Goal: Information Seeking & Learning: Learn about a topic

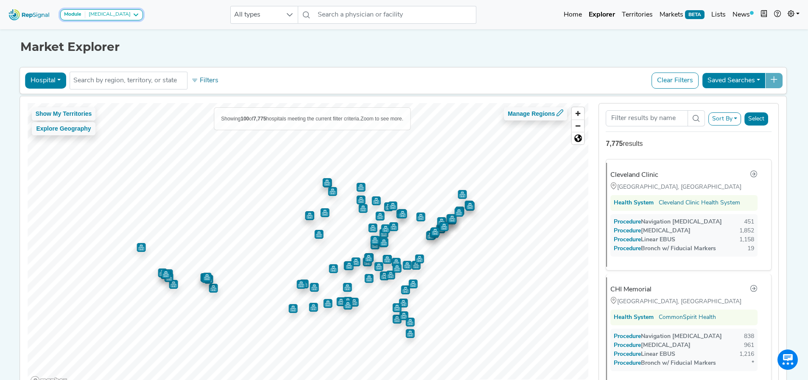
click at [110, 16] on div "[MEDICAL_DATA]" at bounding box center [107, 14] width 45 height 7
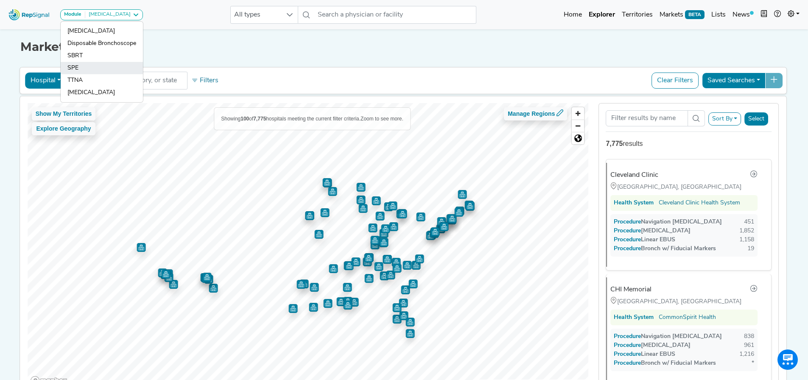
click at [94, 74] on link "SPE" at bounding box center [102, 80] width 82 height 12
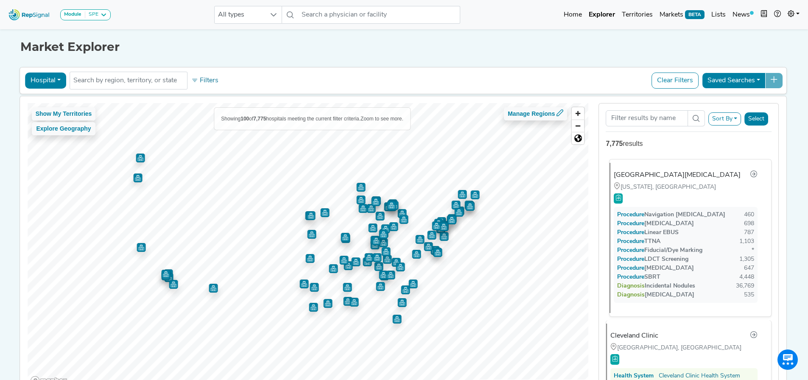
click at [643, 196] on div at bounding box center [686, 198] width 144 height 12
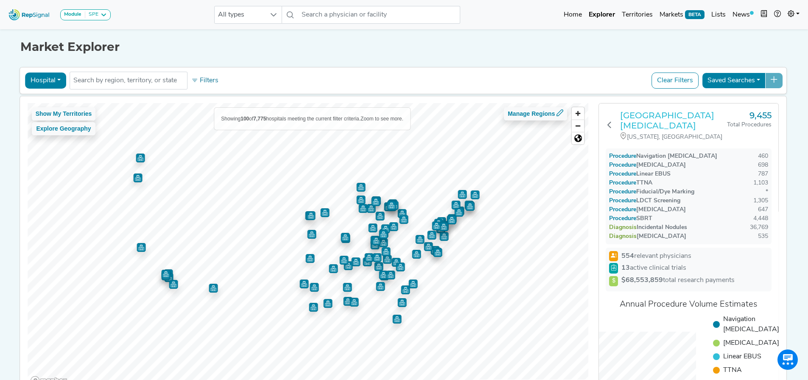
click at [651, 112] on h3 "Memorial Sloan Kettering Cancer Center" at bounding box center [673, 120] width 107 height 20
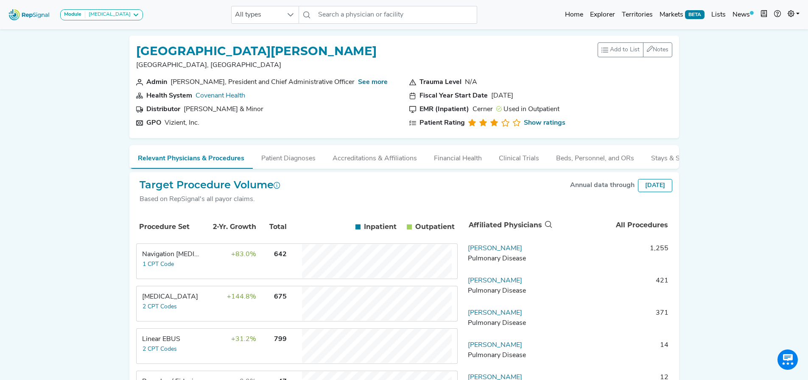
click at [258, 275] on td "642" at bounding box center [273, 261] width 30 height 34
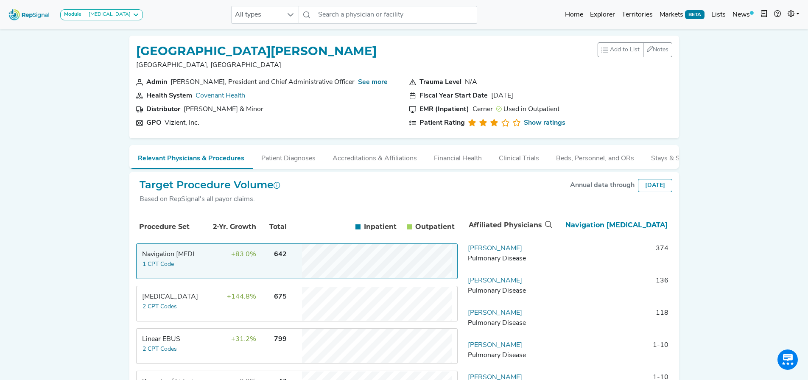
click at [258, 275] on td "642" at bounding box center [273, 261] width 30 height 34
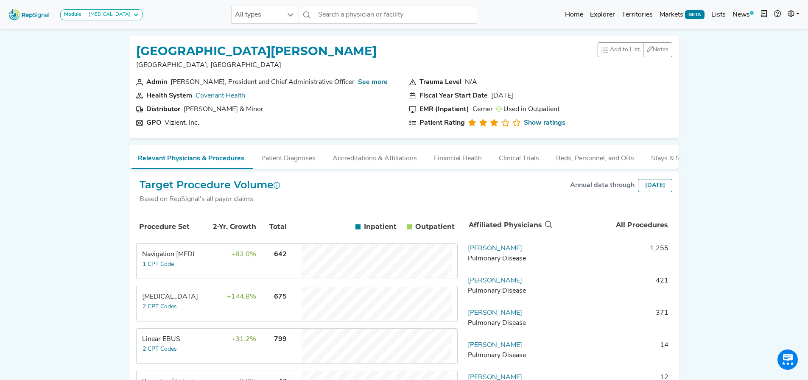
click at [260, 315] on td "675" at bounding box center [273, 304] width 30 height 34
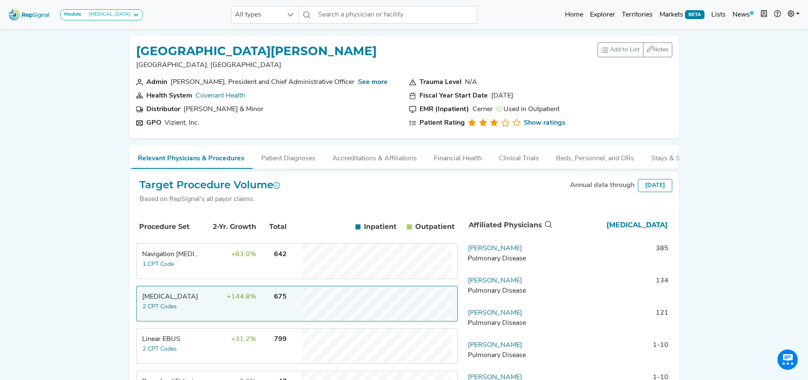
click at [260, 315] on td "675" at bounding box center [273, 304] width 30 height 34
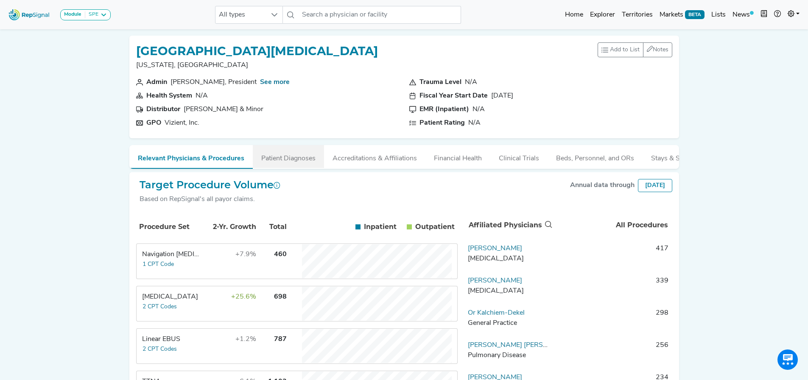
click at [269, 160] on button "Patient Diagnoses" at bounding box center [288, 156] width 71 height 23
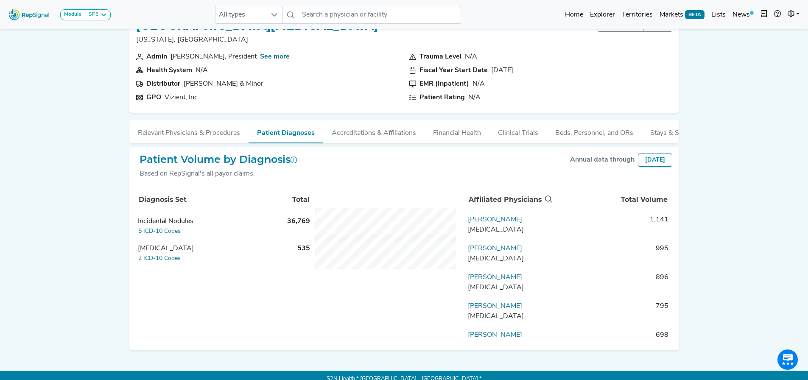
scroll to position [39, 0]
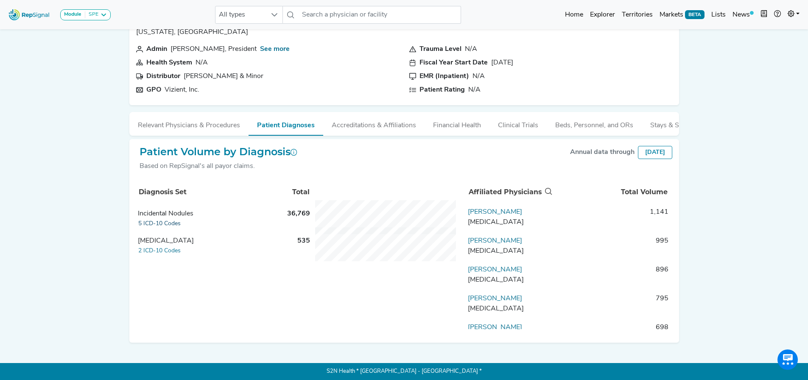
click at [161, 223] on button "5 ICD-10 Codes" at bounding box center [159, 224] width 43 height 10
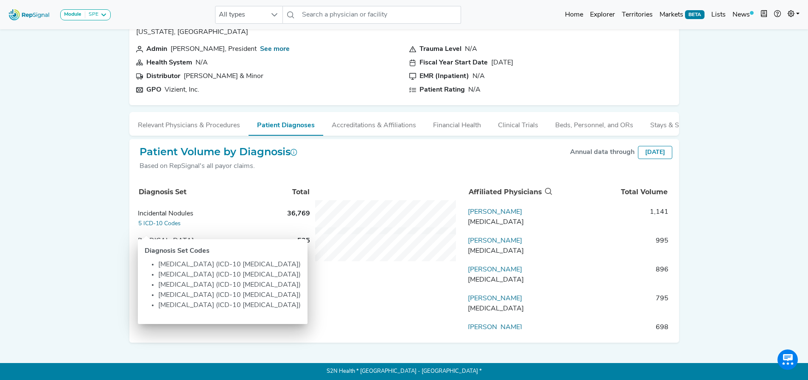
click at [89, 260] on div "Module SPE Bronchoscopy Disposable Bronchoscope SBRT SPE TTNA Thoracic Surgery …" at bounding box center [404, 173] width 808 height 413
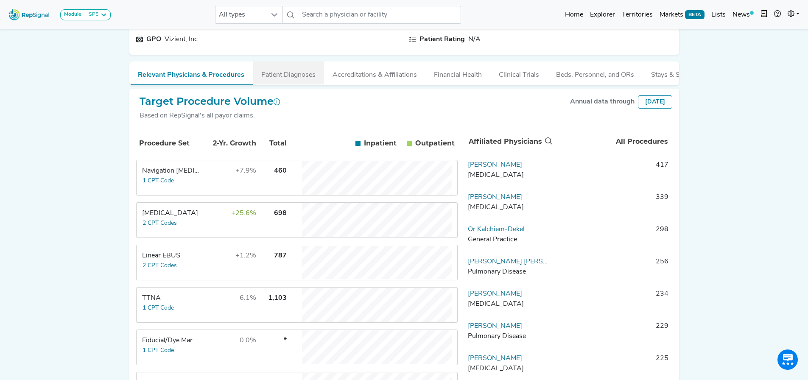
click at [291, 73] on button "Patient Diagnoses" at bounding box center [288, 73] width 71 height 23
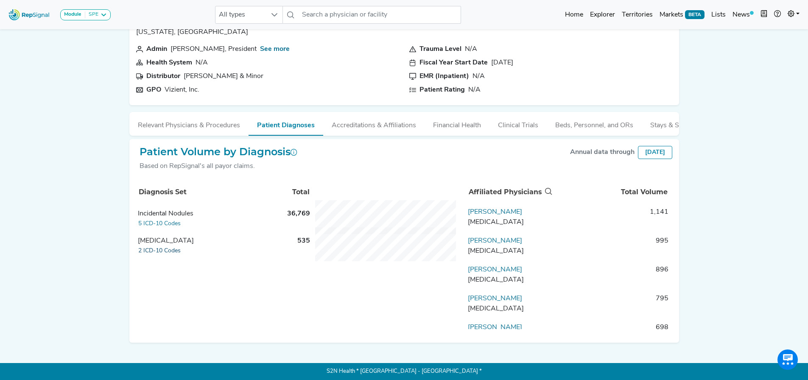
click at [163, 250] on button "2 ICD-10 Codes" at bounding box center [159, 251] width 43 height 10
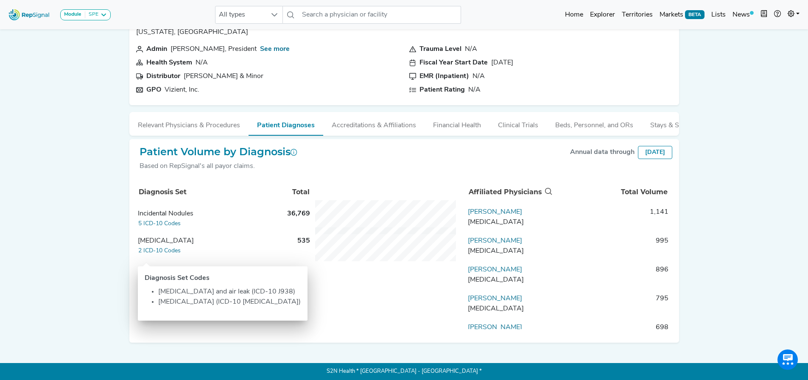
drag, startPoint x: 98, startPoint y: 162, endPoint x: 98, endPoint y: 168, distance: 5.6
click at [98, 163] on div "Module SPE Bronchoscopy Disposable Bronchoscope SBRT SPE TTNA Thoracic Surgery …" at bounding box center [404, 173] width 808 height 413
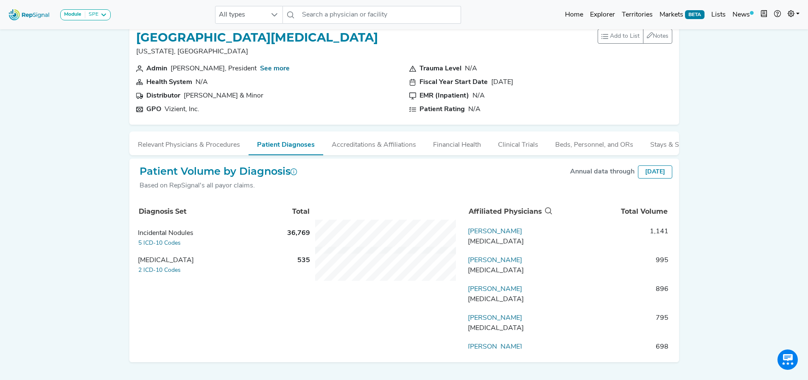
scroll to position [0, 0]
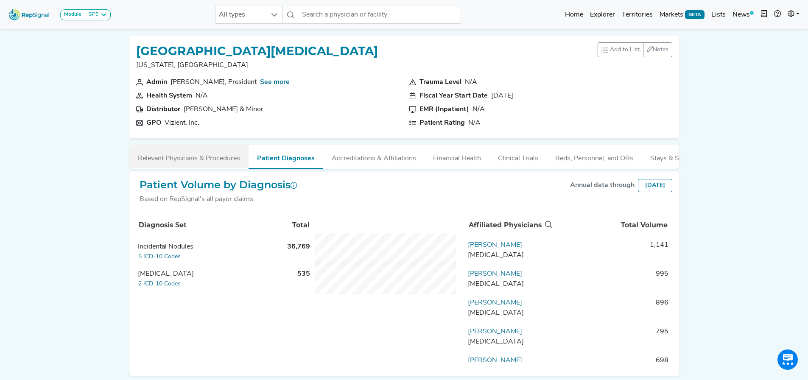
drag, startPoint x: 171, startPoint y: 155, endPoint x: 165, endPoint y: 146, distance: 11.3
click at [171, 155] on button "Relevant Physicians & Procedures" at bounding box center [188, 156] width 119 height 23
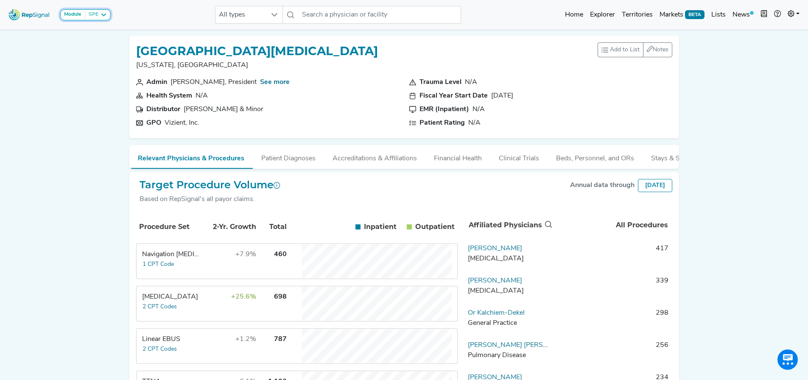
click at [85, 13] on div "SPE" at bounding box center [91, 14] width 13 height 7
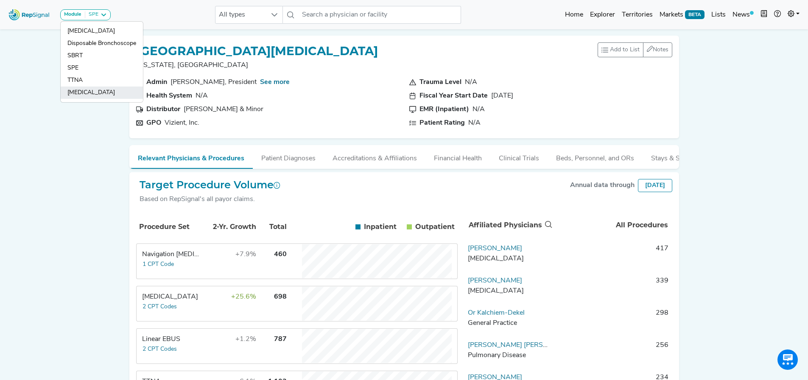
click at [86, 93] on link "[MEDICAL_DATA]" at bounding box center [102, 93] width 82 height 12
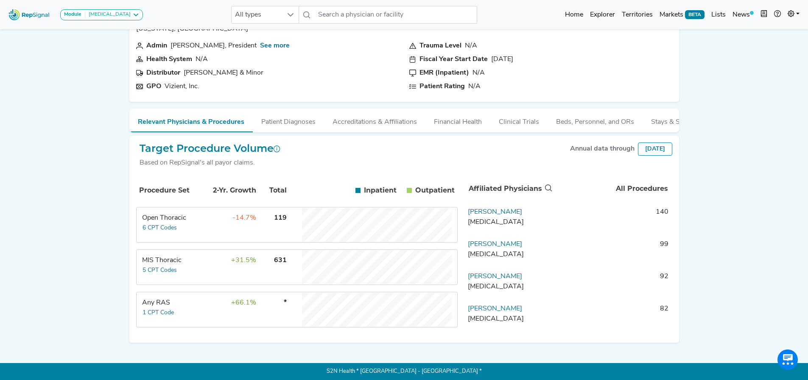
scroll to position [24, 0]
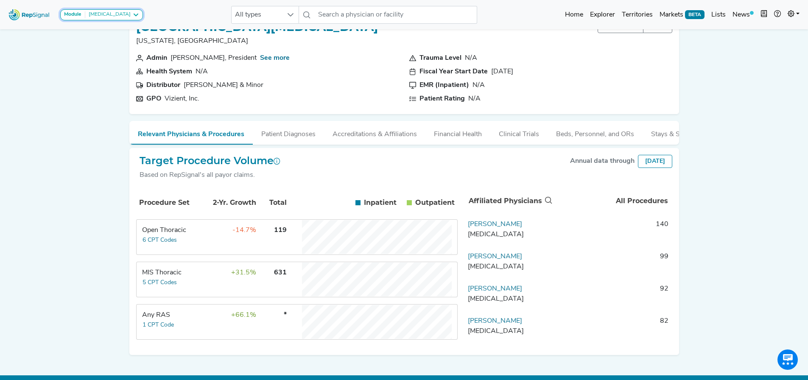
click at [123, 13] on div "[MEDICAL_DATA]" at bounding box center [107, 14] width 45 height 7
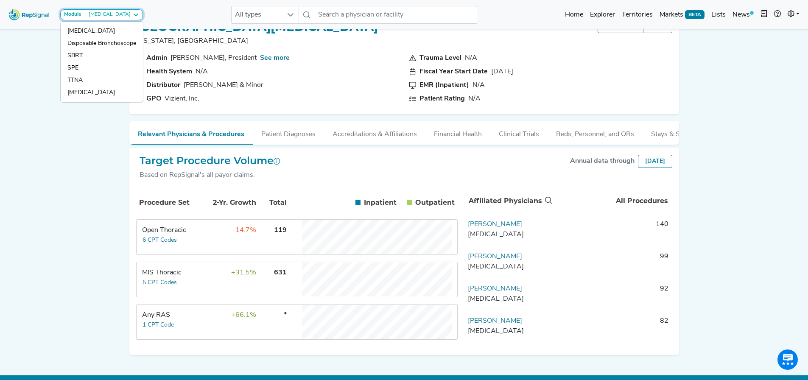
scroll to position [43, 0]
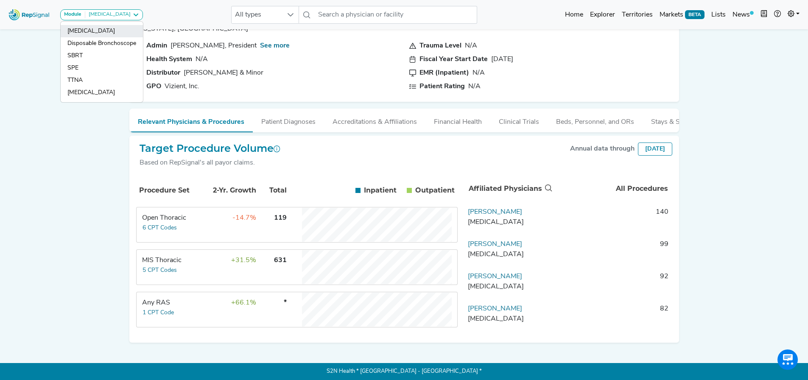
click at [88, 37] on link "[MEDICAL_DATA]" at bounding box center [102, 43] width 82 height 12
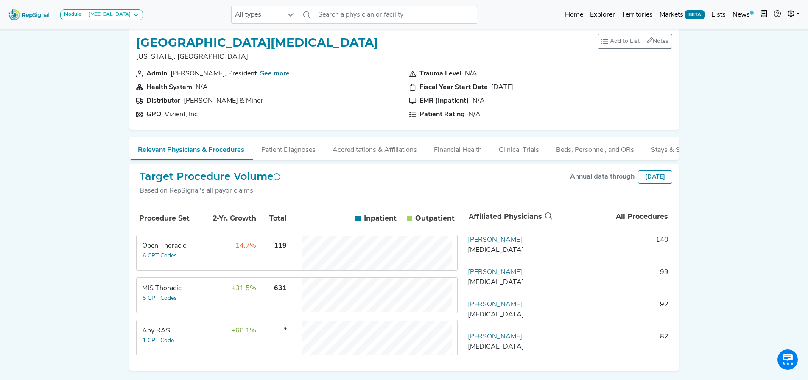
scroll to position [0, 0]
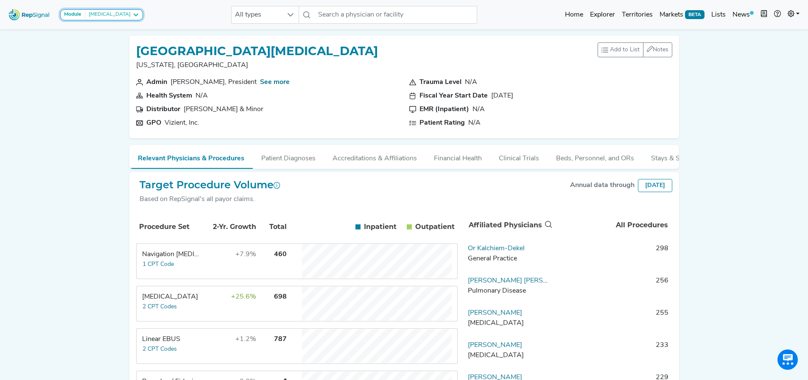
drag, startPoint x: 119, startPoint y: 15, endPoint x: 115, endPoint y: 17, distance: 4.6
click at [119, 15] on div "[MEDICAL_DATA]" at bounding box center [107, 14] width 45 height 7
click at [115, 17] on div "[MEDICAL_DATA]" at bounding box center [107, 14] width 45 height 7
click at [114, 16] on div "[MEDICAL_DATA]" at bounding box center [107, 14] width 45 height 7
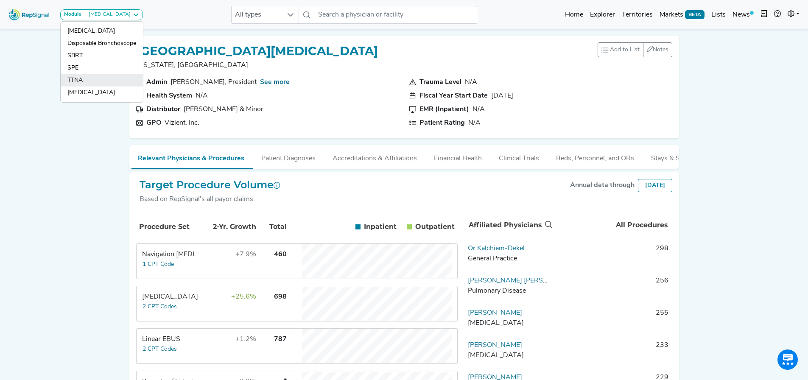
click at [84, 87] on link "TTNA" at bounding box center [102, 93] width 82 height 12
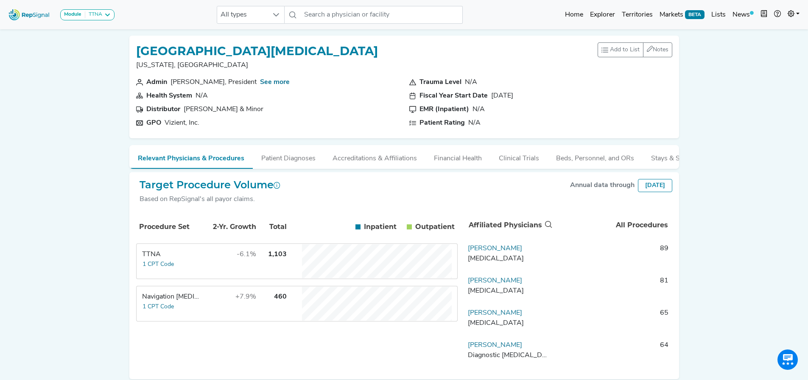
drag, startPoint x: 791, startPoint y: 13, endPoint x: 126, endPoint y: 108, distance: 672.2
click at [791, 13] on icon at bounding box center [791, 13] width 7 height 7
click at [0, 0] on link "My Account" at bounding box center [0, 0] width 0 height 0
click at [749, 38] on div "Module TTNA Bronchoscopy Disposable Bronchoscope SBRT SPE TTNA Thoracic Surgery…" at bounding box center [404, 208] width 808 height 417
click at [104, 12] on icon at bounding box center [107, 14] width 7 height 7
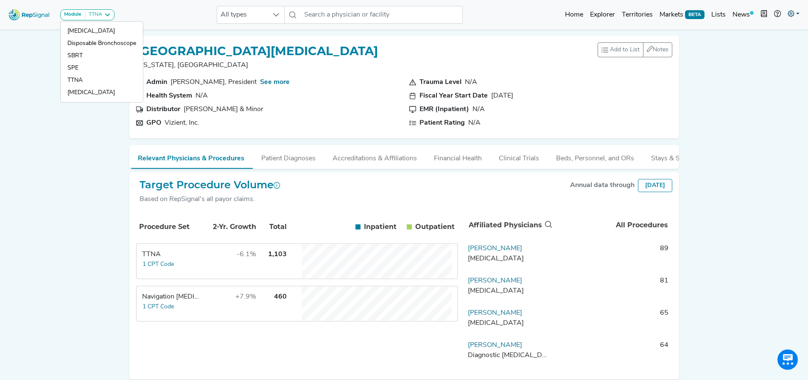
click at [791, 16] on icon at bounding box center [791, 13] width 7 height 7
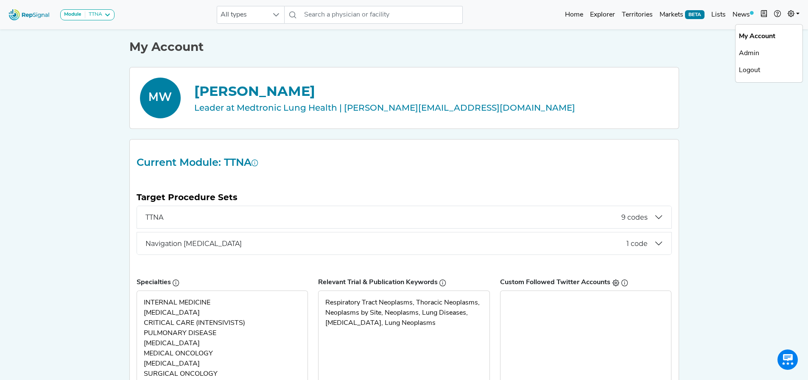
click at [86, 1] on nav "Module TTNA Bronchoscopy Disposable Bronchoscope SBRT SPE TTNA Thoracic Surgery…" at bounding box center [404, 14] width 808 height 29
click at [90, 9] on button "Module TTNA" at bounding box center [87, 14] width 54 height 11
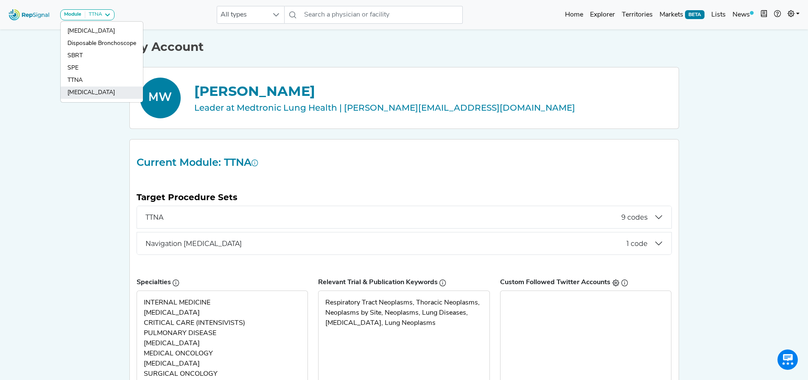
click at [90, 95] on link "[MEDICAL_DATA]" at bounding box center [102, 93] width 82 height 12
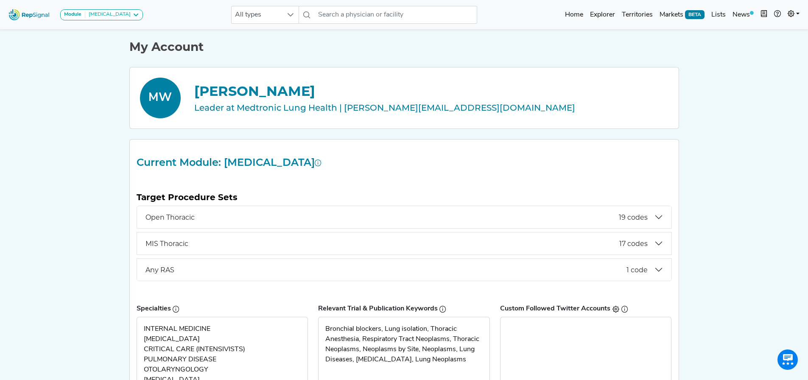
scroll to position [42, 0]
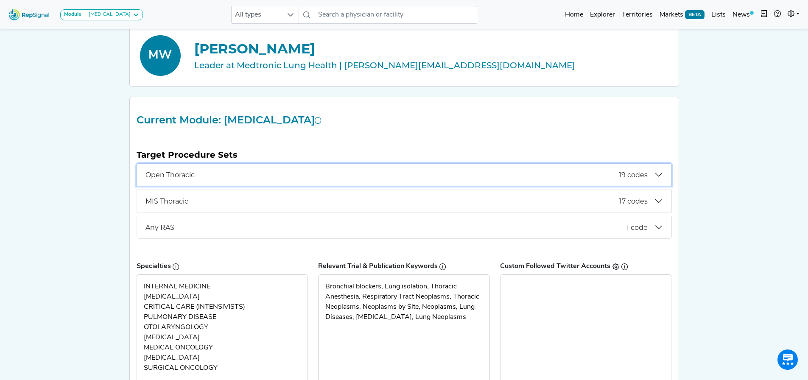
click at [368, 178] on span "Open Thoracic" at bounding box center [383, 175] width 474 height 8
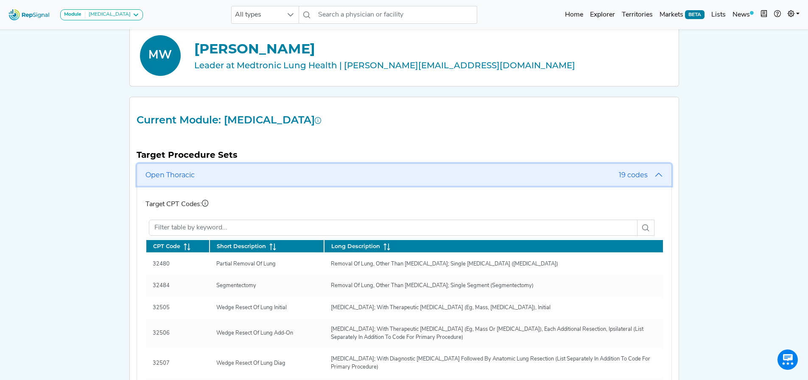
click at [659, 174] on button "Open Thoracic 19 codes" at bounding box center [404, 175] width 535 height 22
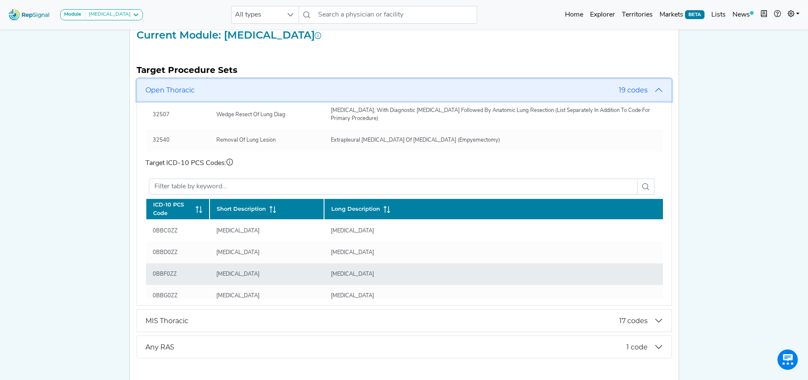
scroll to position [170, 0]
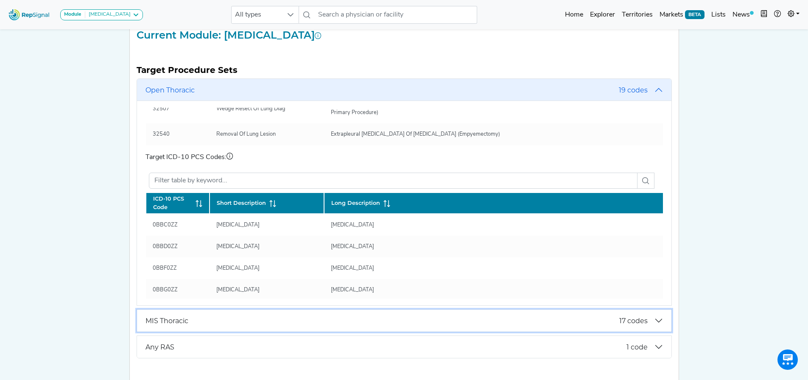
click at [654, 320] on button "MIS Thoracic 17 codes" at bounding box center [404, 321] width 535 height 22
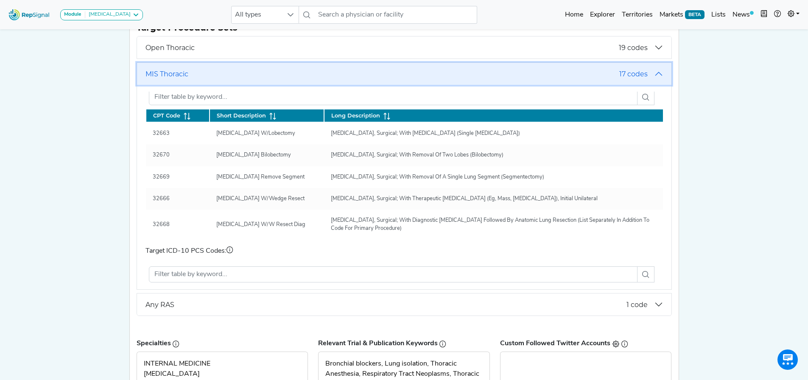
scroll to position [0, 0]
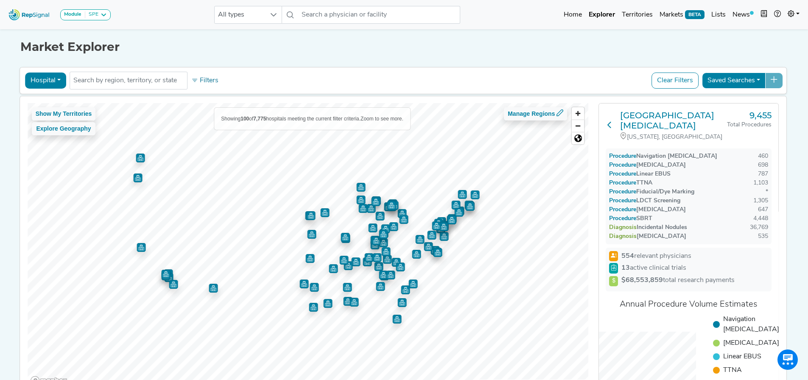
click at [609, 128] on icon at bounding box center [609, 124] width 7 height 7
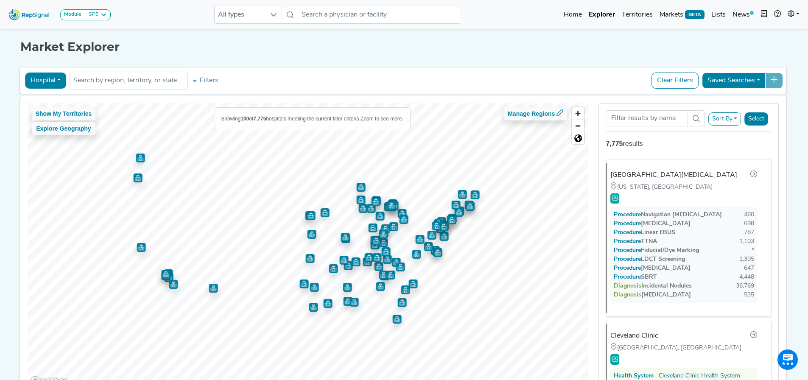
click at [215, 80] on button "Filters" at bounding box center [204, 80] width 31 height 14
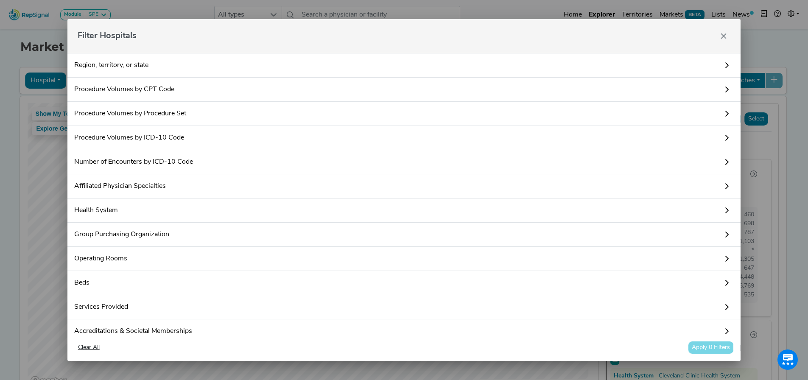
click at [189, 116] on link "Procedure Volumes by Procedure Set" at bounding box center [404, 114] width 674 height 24
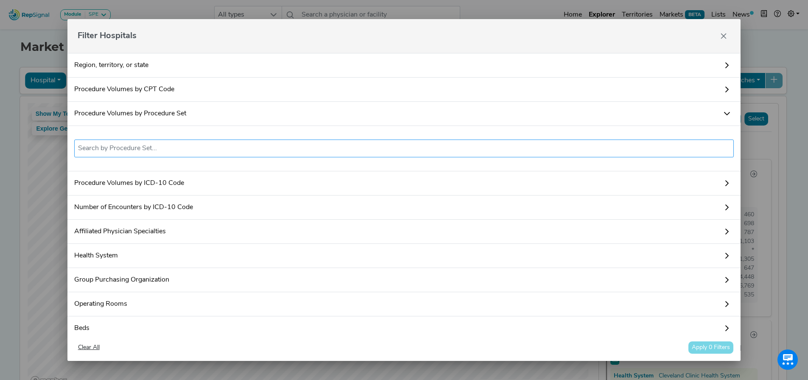
click at [184, 149] on input "text" at bounding box center [404, 148] width 653 height 10
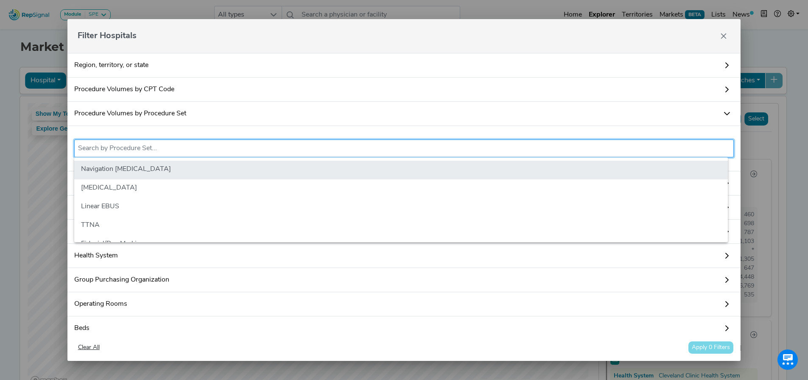
click at [169, 166] on li "Navigation [MEDICAL_DATA]" at bounding box center [401, 170] width 654 height 19
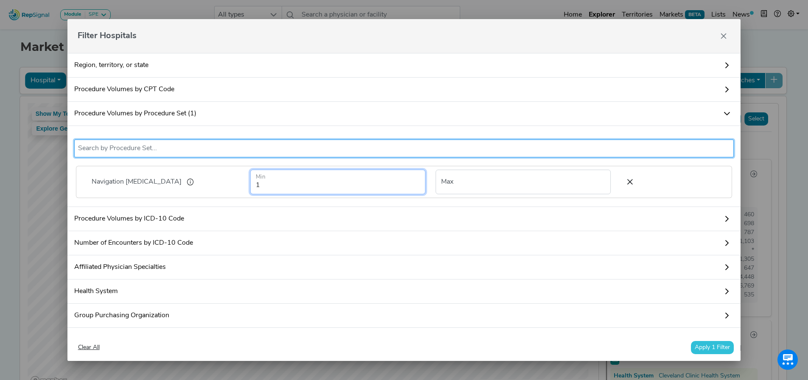
click at [328, 188] on input "1" at bounding box center [337, 182] width 175 height 25
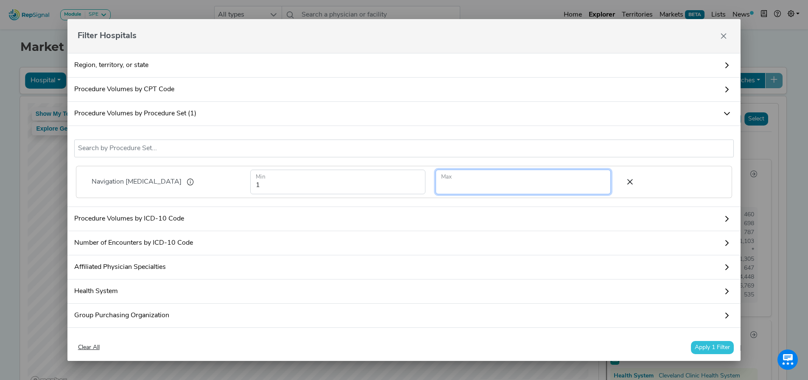
click at [452, 178] on input "number" at bounding box center [523, 182] width 175 height 25
type input "10"
click at [712, 352] on button "Apply 1 Filter" at bounding box center [712, 347] width 43 height 13
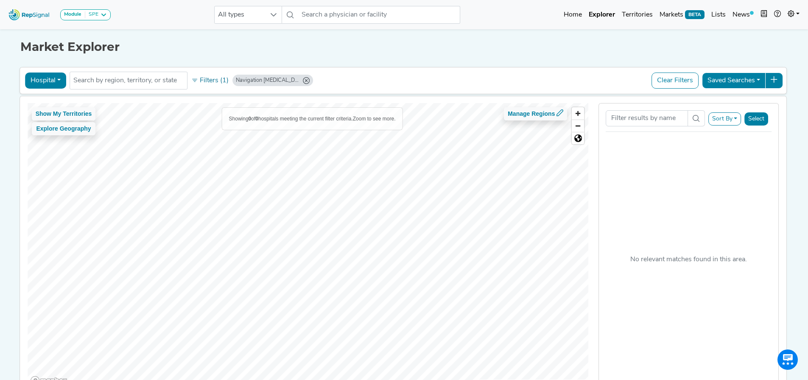
click at [303, 82] on icon "Navigation Bronchoscopy (Min: 1, Max: 10)" at bounding box center [306, 80] width 7 height 7
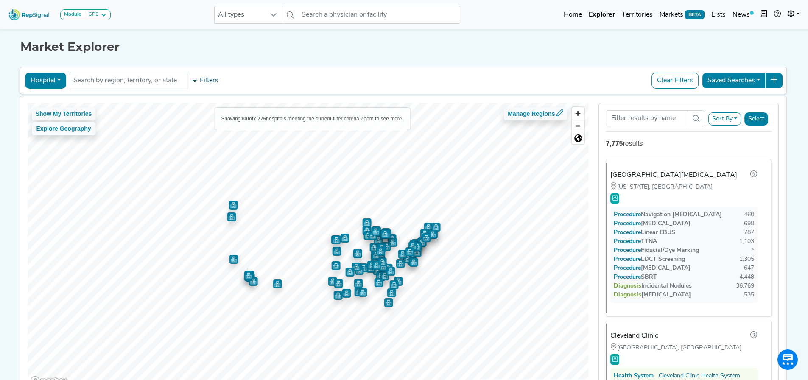
click at [198, 83] on button "Filters" at bounding box center [204, 80] width 31 height 14
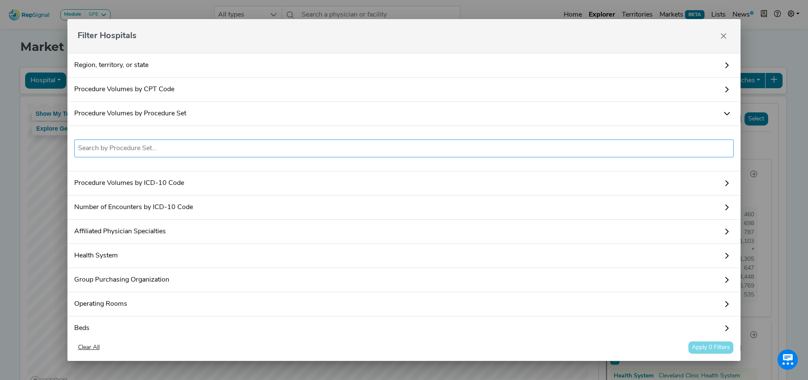
click at [162, 144] on input "text" at bounding box center [404, 148] width 653 height 10
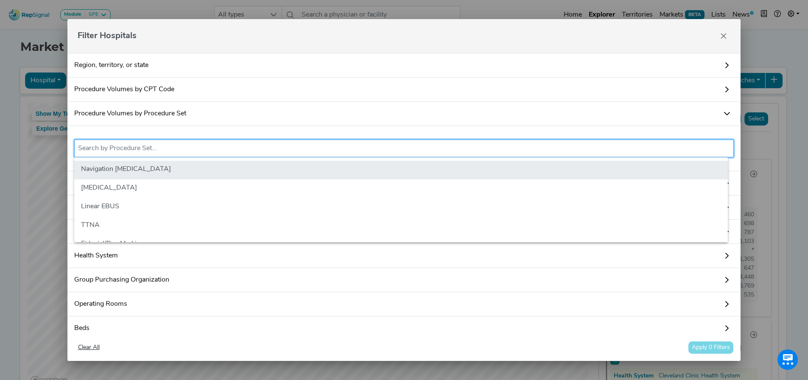
click at [182, 168] on li "Navigation [MEDICAL_DATA]" at bounding box center [401, 170] width 654 height 19
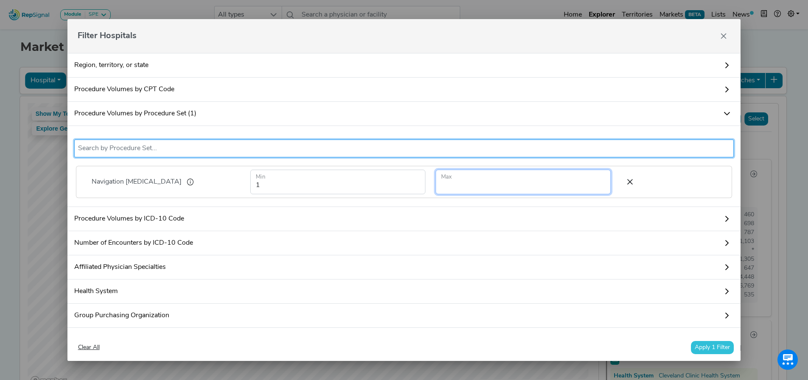
click at [458, 186] on input "number" at bounding box center [523, 182] width 175 height 25
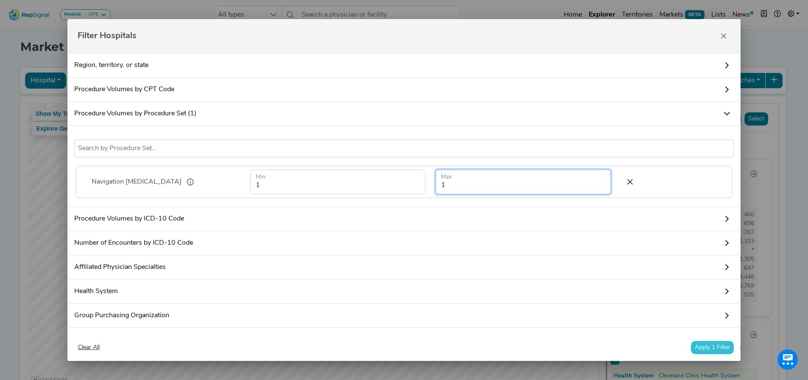
type input "1"
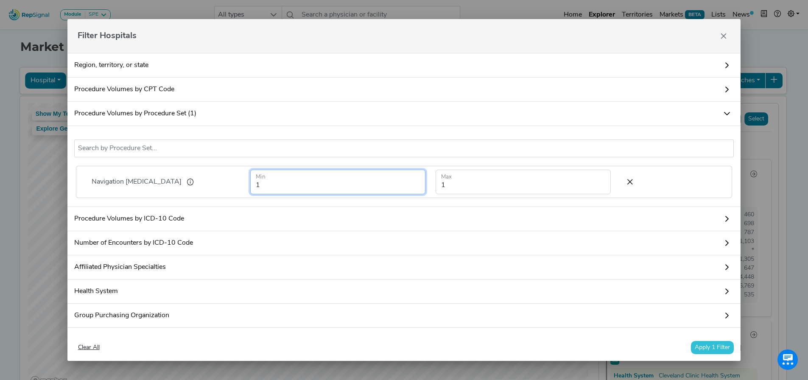
click at [358, 174] on input "1" at bounding box center [337, 182] width 175 height 25
click at [676, 351] on div "Clear All Apply 1 Filter" at bounding box center [404, 347] width 660 height 13
click at [715, 348] on button "Apply 1 Filter" at bounding box center [712, 347] width 43 height 13
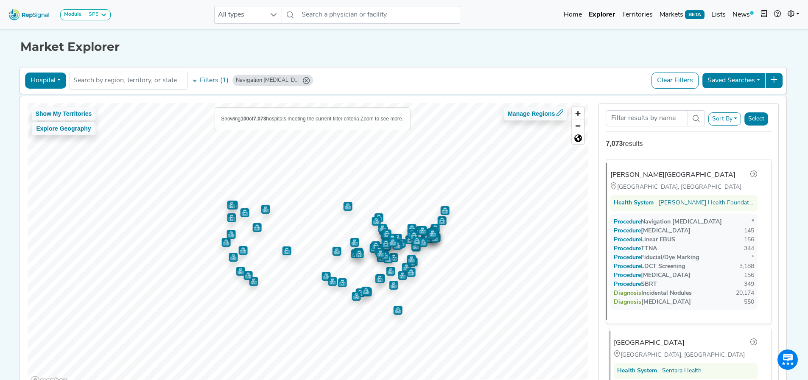
scroll to position [170, 0]
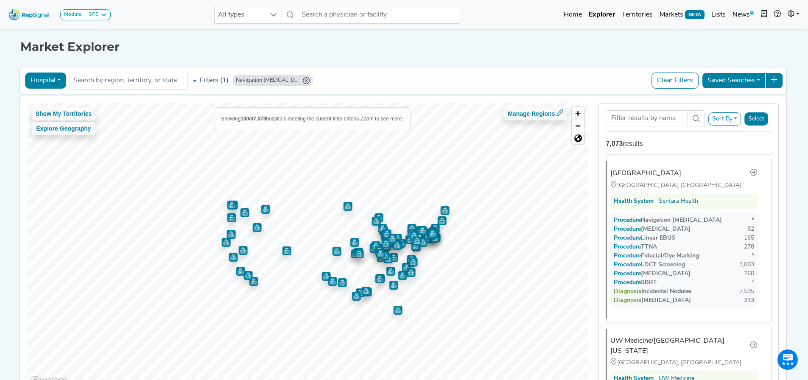
click at [208, 81] on button "Filters (1)" at bounding box center [210, 80] width 42 height 14
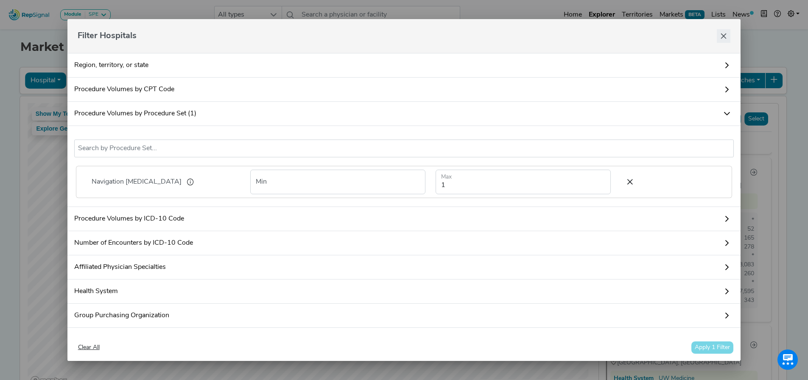
click at [727, 35] on icon "Close" at bounding box center [724, 36] width 7 height 7
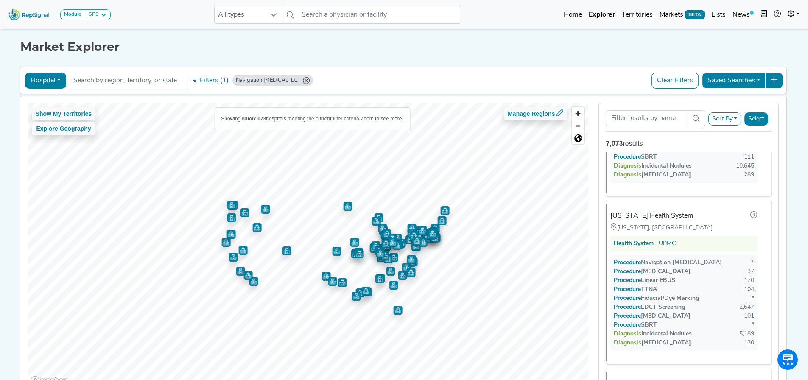
scroll to position [0, 0]
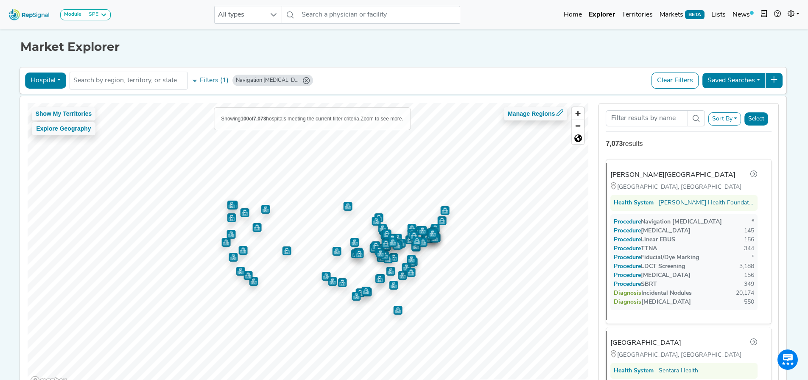
click at [303, 83] on icon "Navigation Bronchoscopy (Max: 1)" at bounding box center [306, 80] width 7 height 7
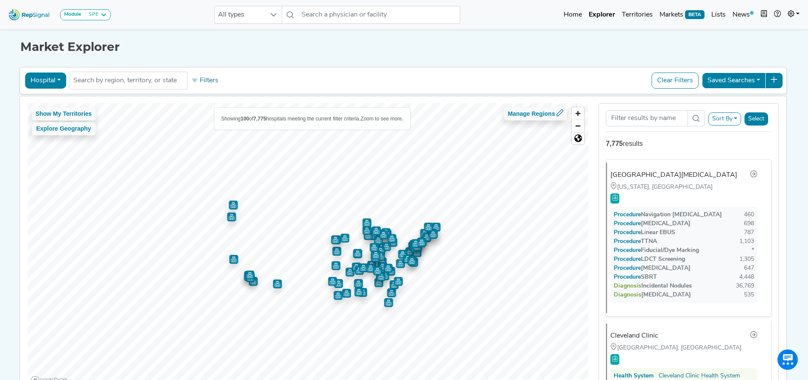
scroll to position [212, 0]
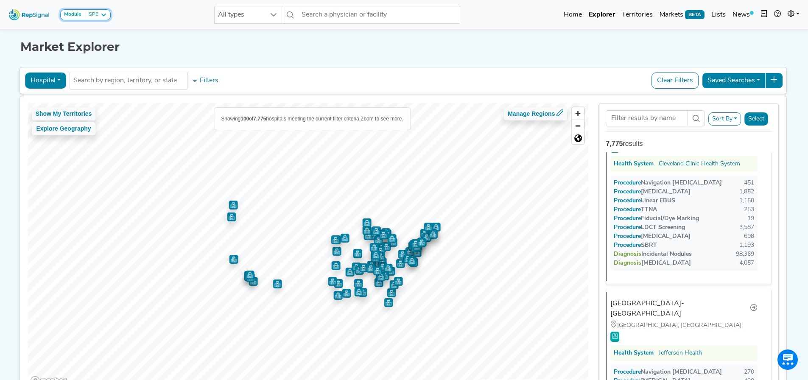
click at [81, 16] on strong "Module" at bounding box center [72, 14] width 17 height 5
click at [82, 87] on link "TTNA" at bounding box center [102, 93] width 82 height 12
click at [0, 0] on div at bounding box center [0, 0] width 0 height 0
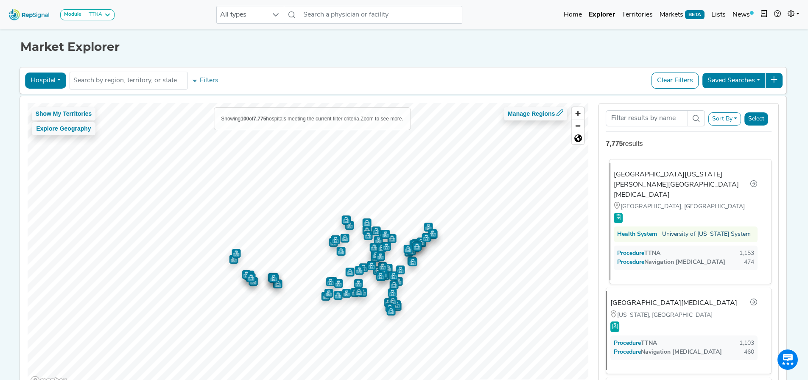
click at [664, 230] on link "University of [US_STATE] System" at bounding box center [706, 234] width 89 height 9
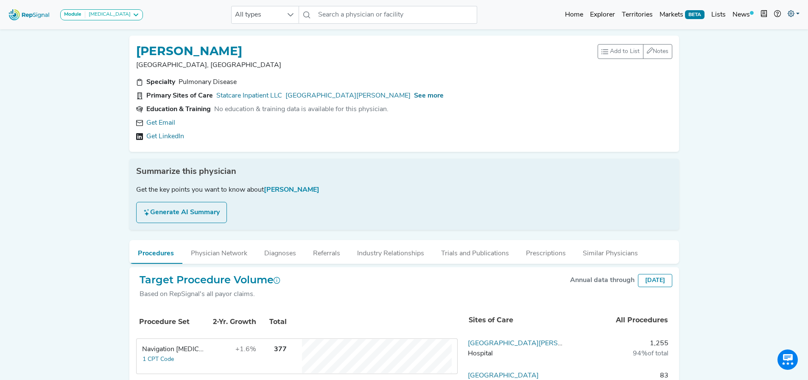
click at [794, 13] on icon at bounding box center [791, 13] width 7 height 7
click at [769, 34] on link "My Account" at bounding box center [769, 36] width 67 height 17
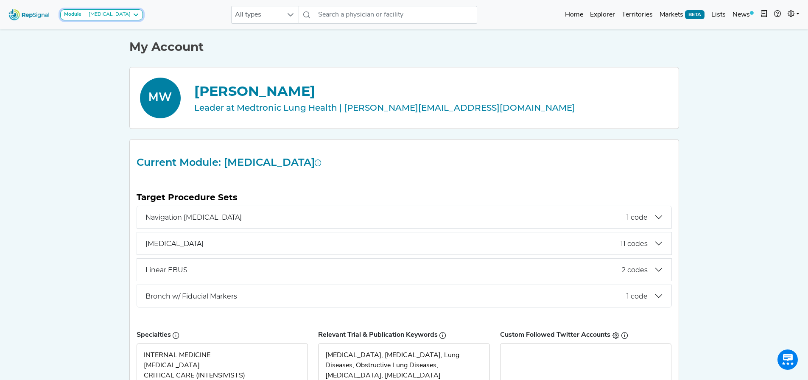
click at [110, 17] on div "[MEDICAL_DATA]" at bounding box center [107, 14] width 45 height 7
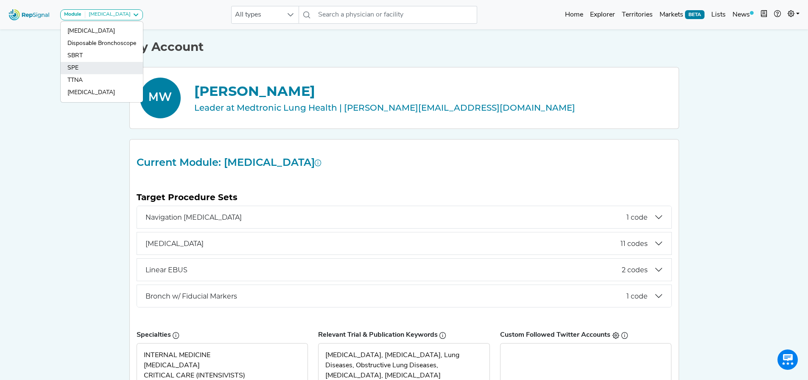
click at [78, 74] on link "SPE" at bounding box center [102, 80] width 82 height 12
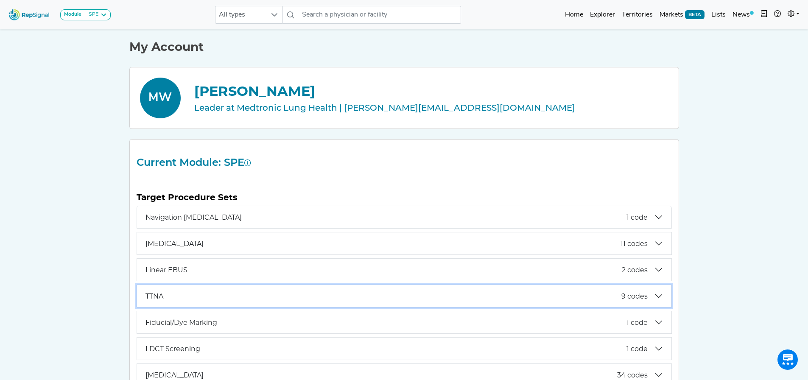
click at [295, 292] on span "TTNA" at bounding box center [384, 296] width 476 height 8
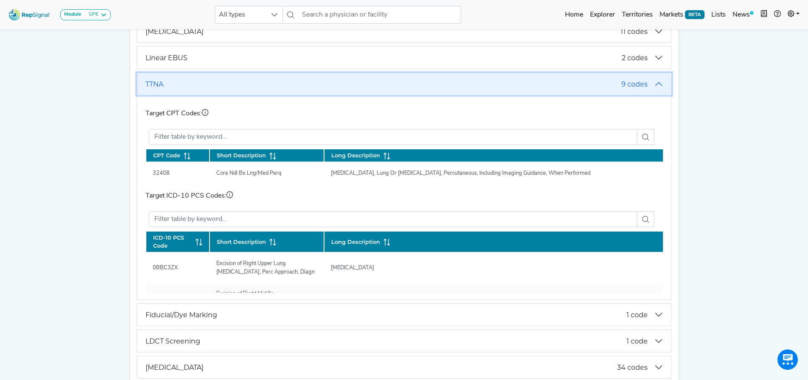
scroll to position [163, 0]
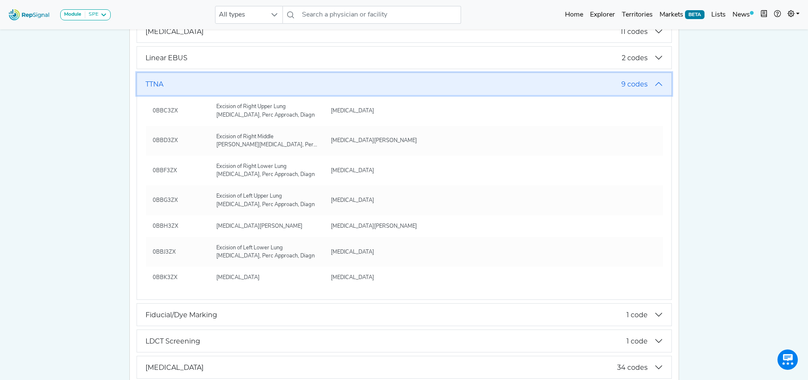
click at [659, 85] on button "TTNA 9 codes" at bounding box center [404, 84] width 535 height 22
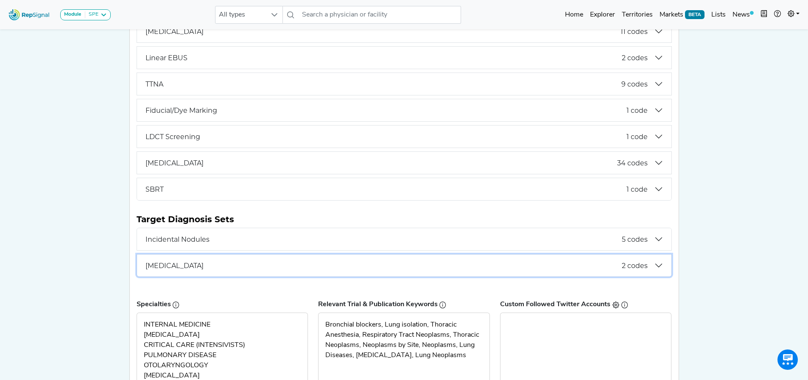
click at [654, 267] on button "Pneumothorax 2 codes" at bounding box center [404, 266] width 535 height 22
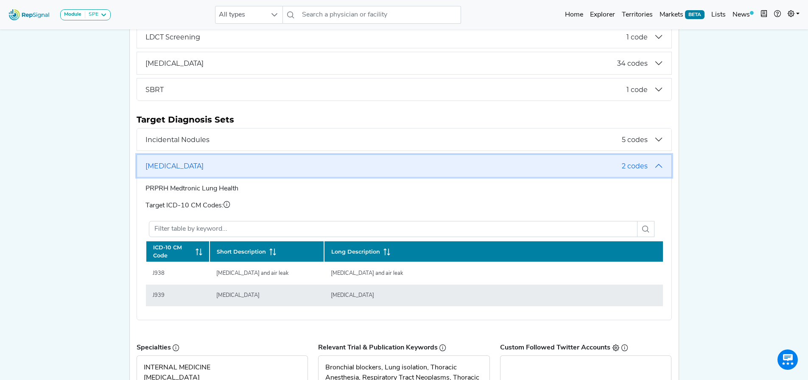
scroll to position [297, 0]
